Goal: Check status: Check status

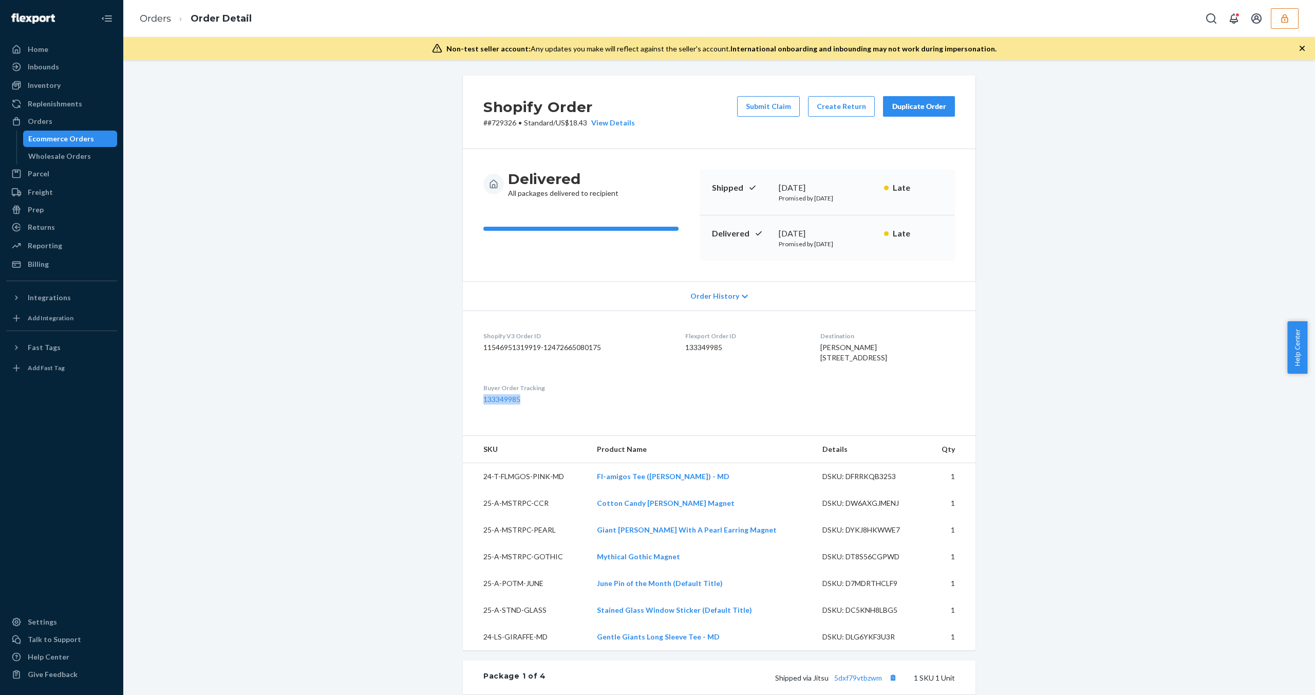
scroll to position [62, 0]
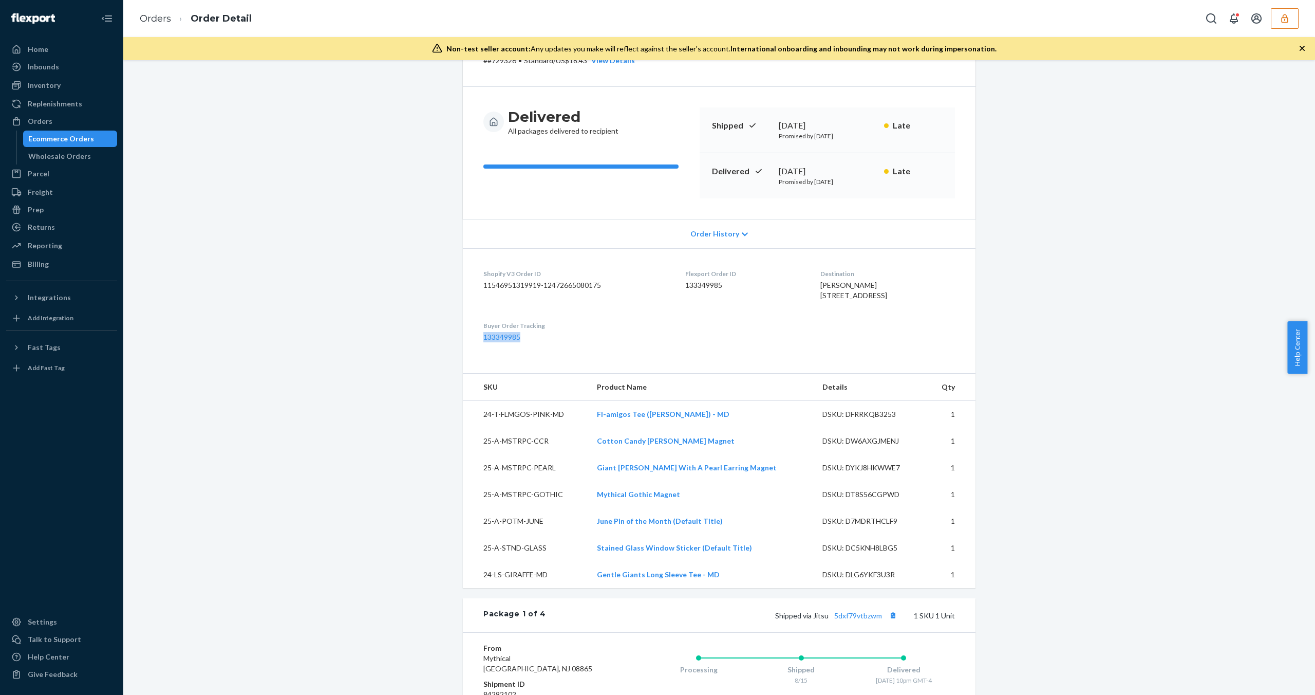
click at [69, 135] on div "Ecommerce Orders" at bounding box center [61, 139] width 66 height 10
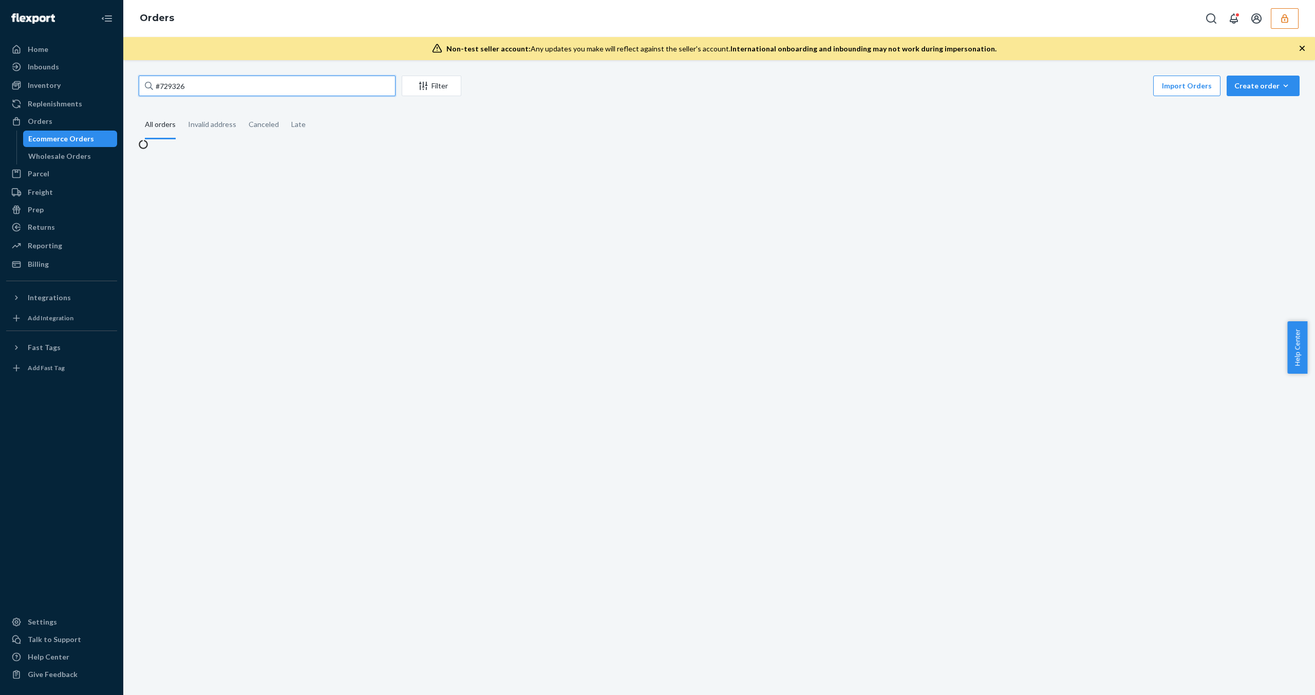
click at [274, 88] on input "#729326" at bounding box center [267, 86] width 257 height 21
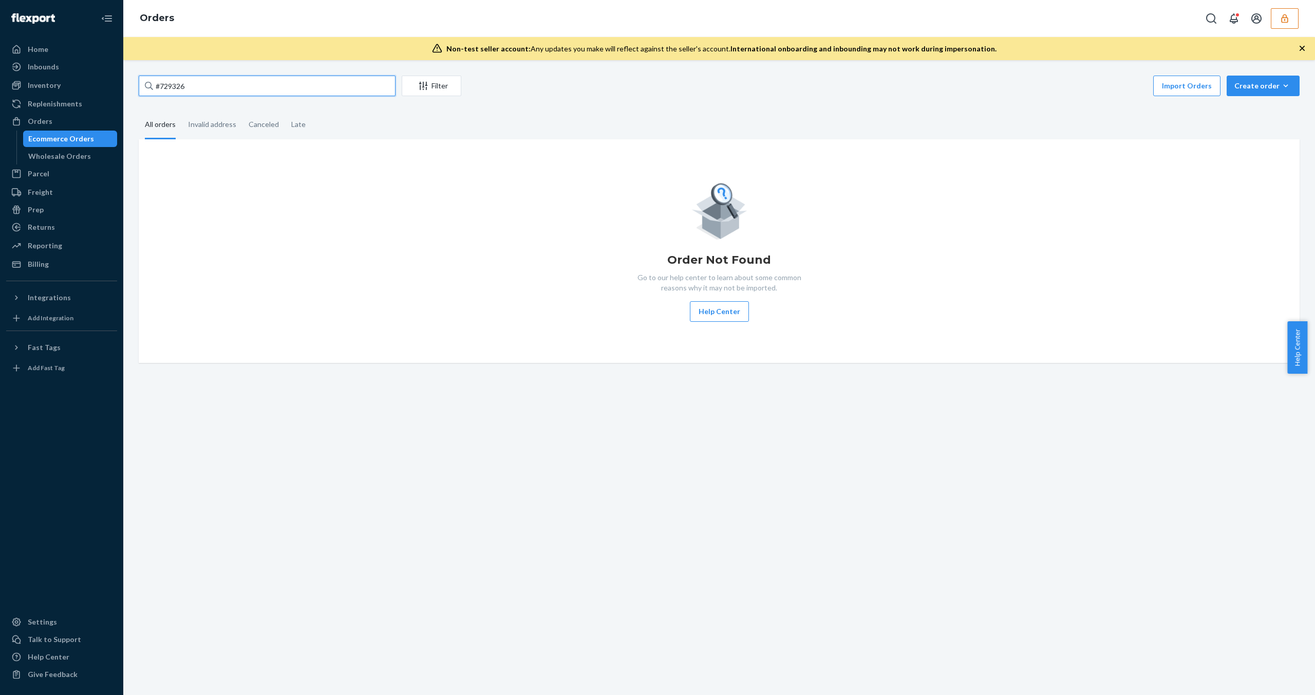
paste input "5"
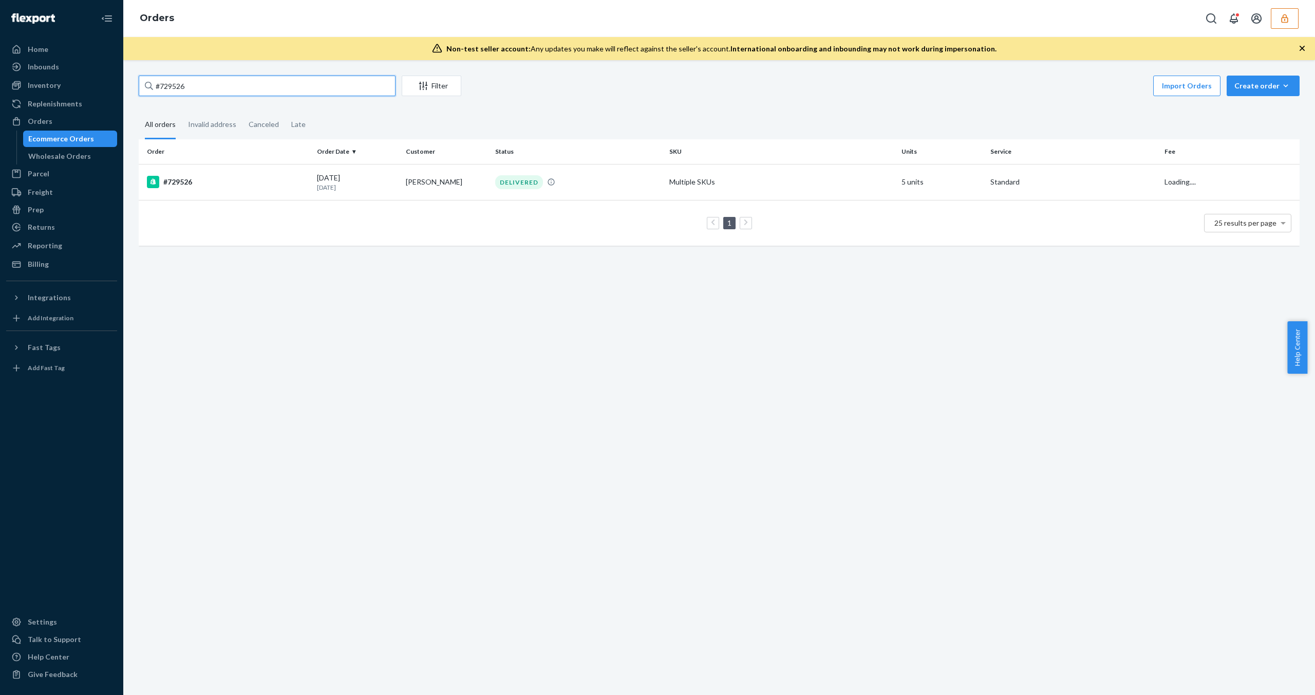
type input "#729526"
click at [240, 200] on td "1 25 results per page" at bounding box center [719, 223] width 1161 height 46
click at [244, 190] on td "#729526" at bounding box center [226, 182] width 174 height 36
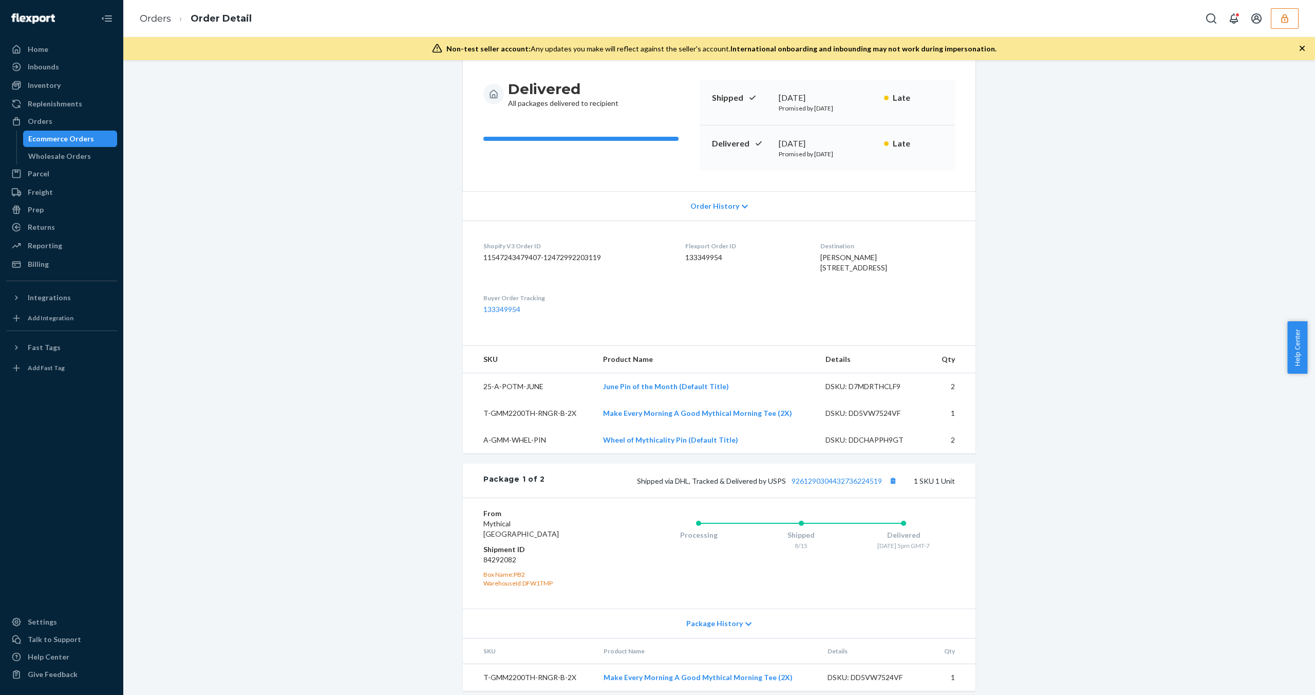
scroll to position [106, 0]
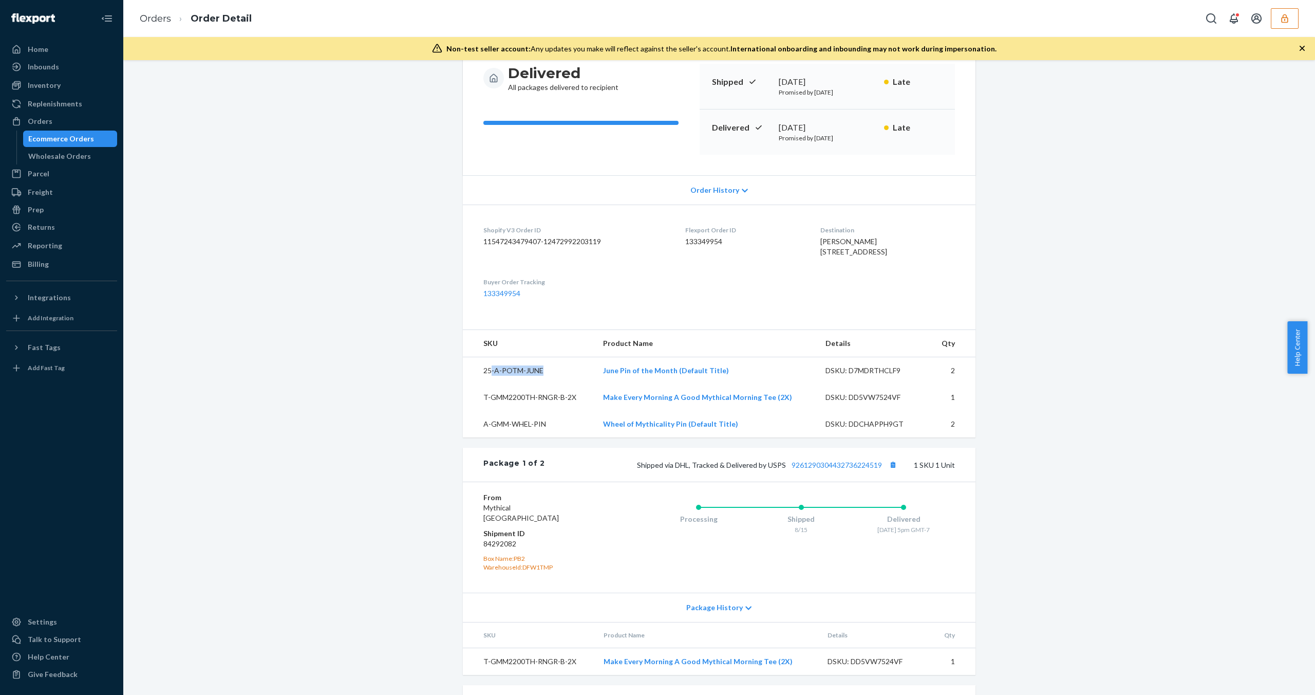
drag, startPoint x: 487, startPoint y: 389, endPoint x: 569, endPoint y: 397, distance: 83.0
click at [570, 384] on td "25-A-POTM-JUNE" at bounding box center [529, 370] width 132 height 27
click at [1029, 457] on div "Shopify Order # #729526 • Standard / US$13.34 View Details Submit Claim Create …" at bounding box center [719, 460] width 1177 height 981
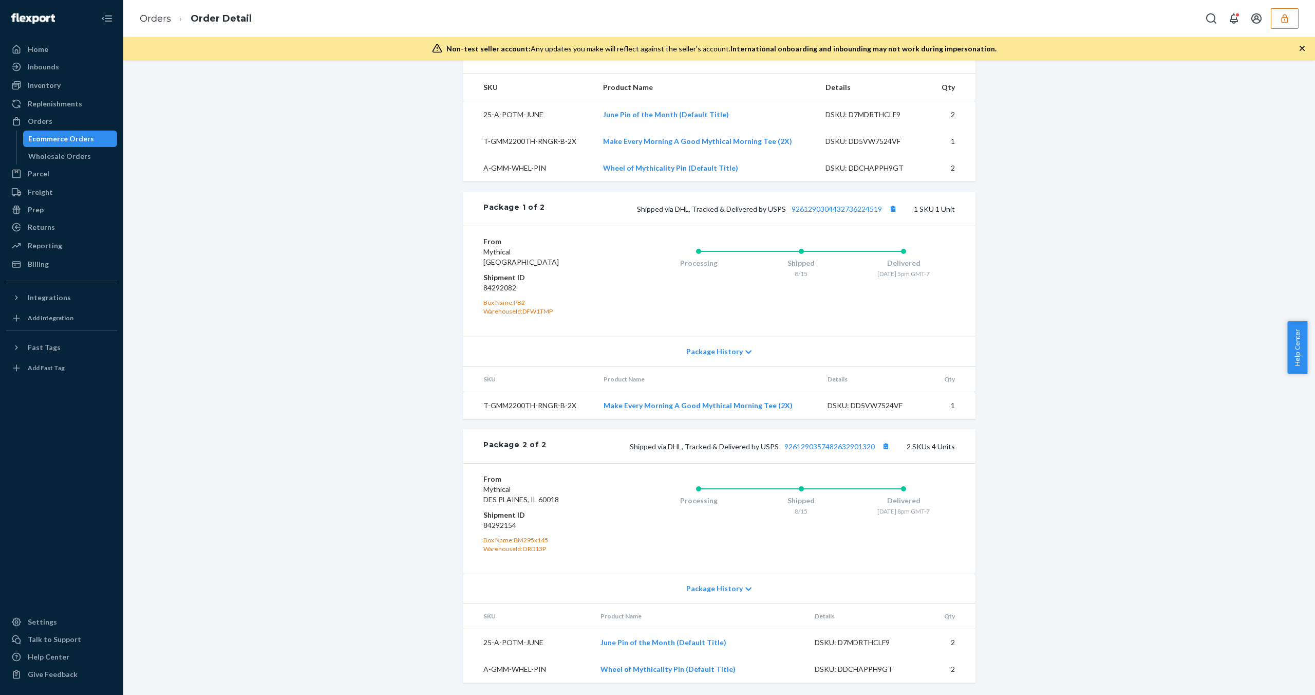
scroll to position [382, 0]
click at [1007, 559] on div "Shopify Order # #729526 • Standard / US$13.34 View Details Submit Claim Create …" at bounding box center [719, 204] width 1177 height 981
click at [718, 590] on span "Package History" at bounding box center [714, 588] width 57 height 10
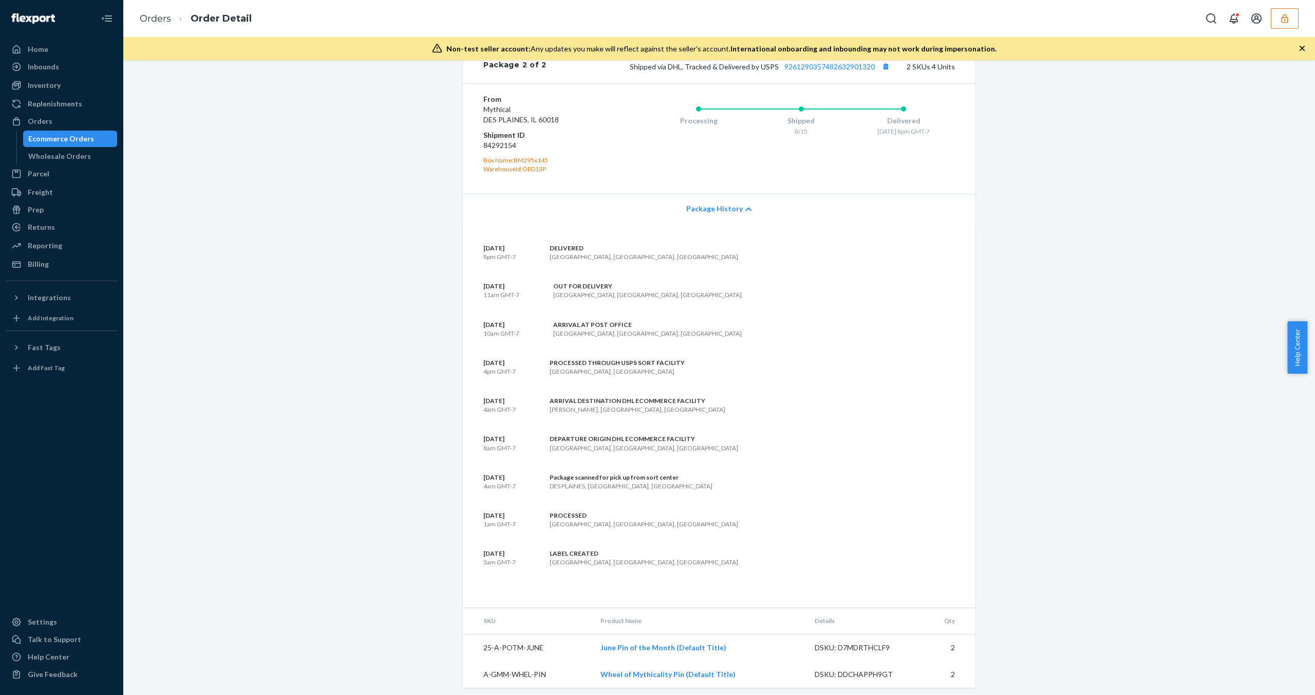
scroll to position [739, 0]
click at [534, 75] on div "Package 2 of 2" at bounding box center [514, 68] width 63 height 13
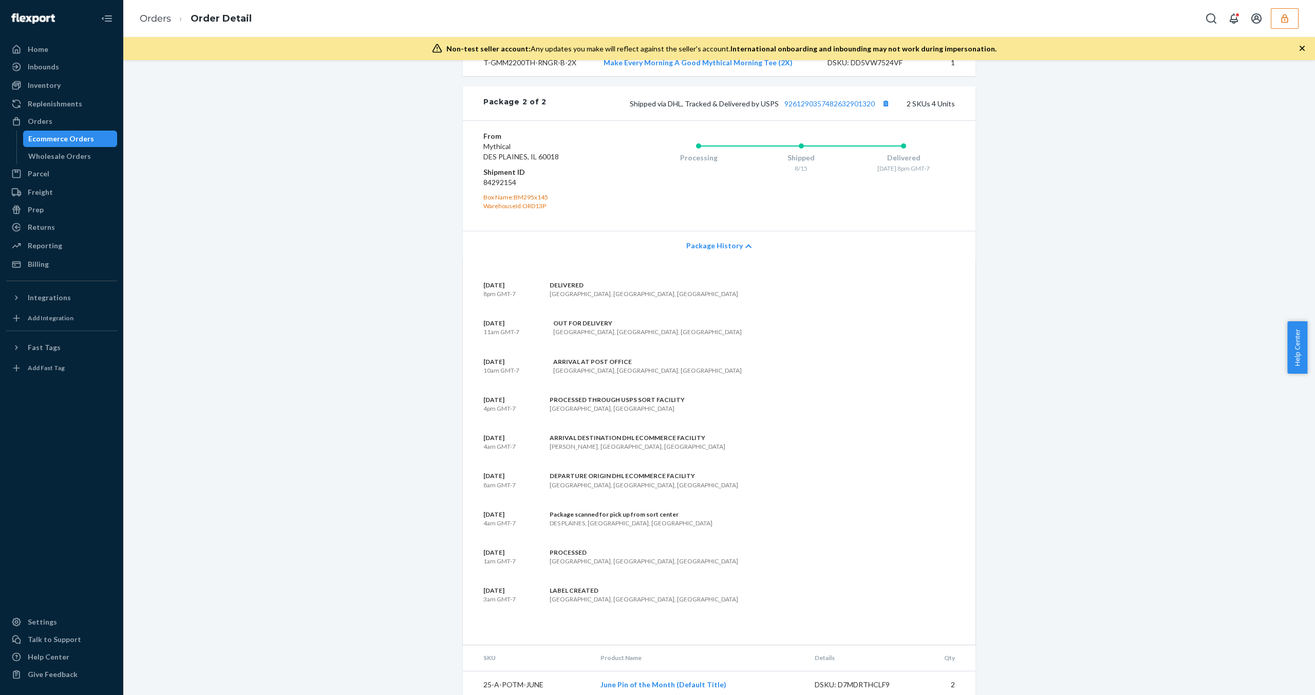
click at [721, 251] on span "Package History" at bounding box center [714, 245] width 57 height 10
